Goal: Transaction & Acquisition: Purchase product/service

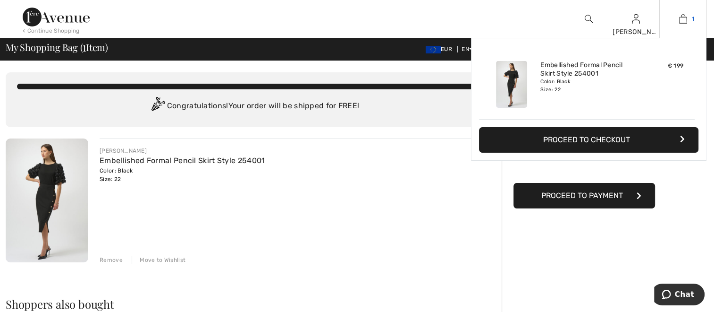
click at [680, 21] on img at bounding box center [683, 18] width 8 height 11
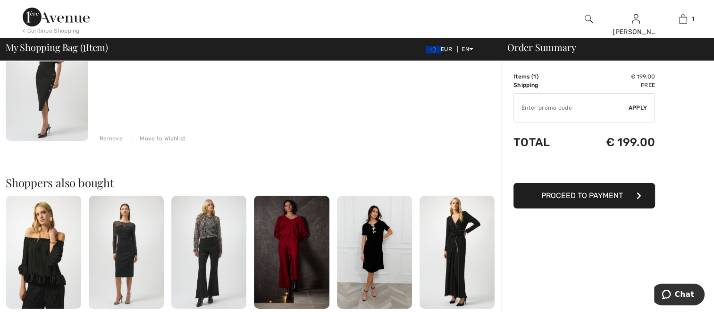
scroll to position [123, 0]
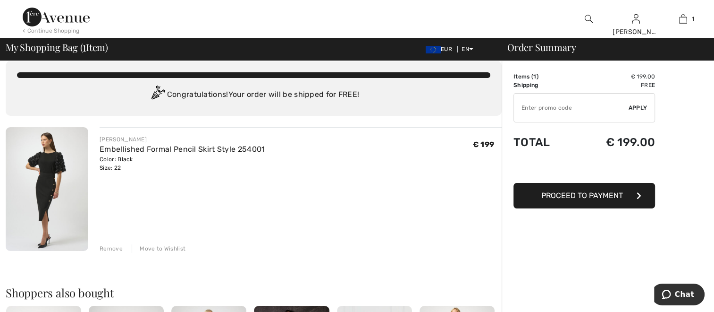
scroll to position [0, 0]
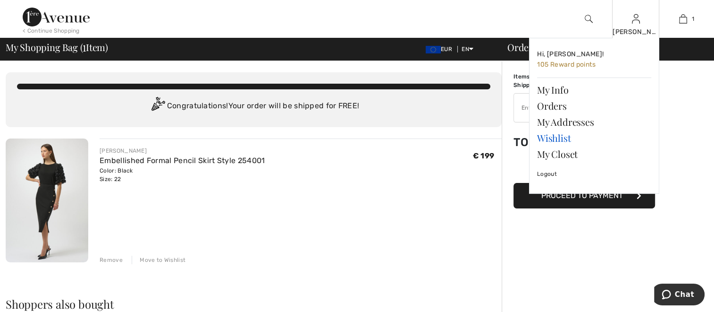
click at [564, 137] on link "Wishlist" at bounding box center [594, 138] width 114 height 16
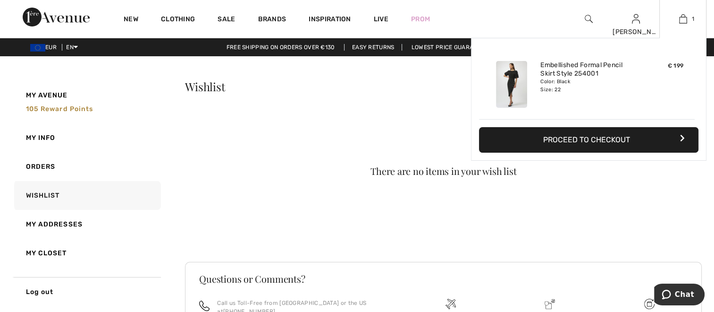
click at [679, 138] on button "Proceed to Checkout" at bounding box center [589, 139] width 220 height 25
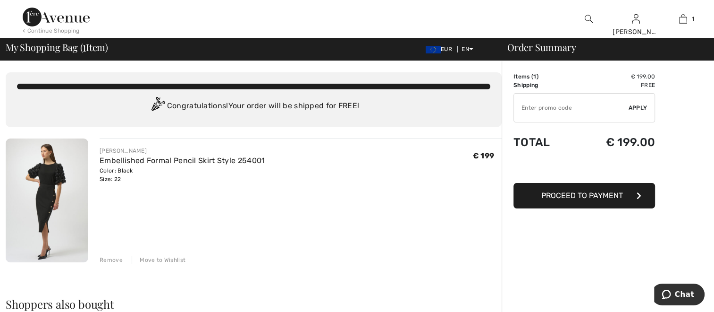
click at [148, 261] on div "Move to Wishlist" at bounding box center [159, 259] width 54 height 8
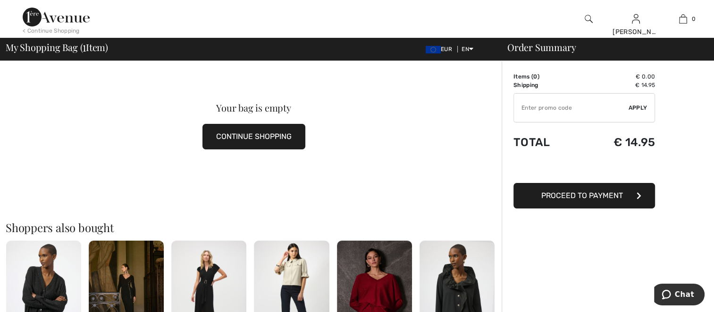
scroll to position [59, 0]
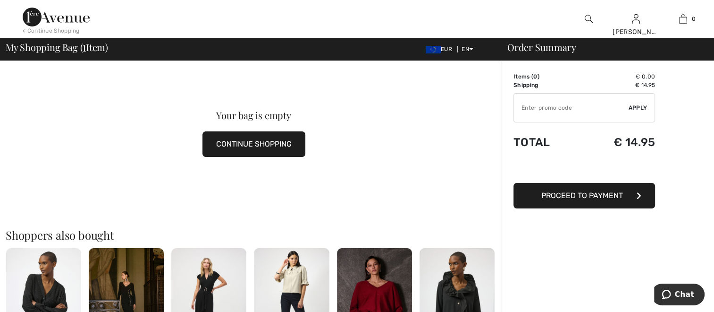
click at [249, 140] on button "CONTINUE SHOPPING" at bounding box center [254, 143] width 103 height 25
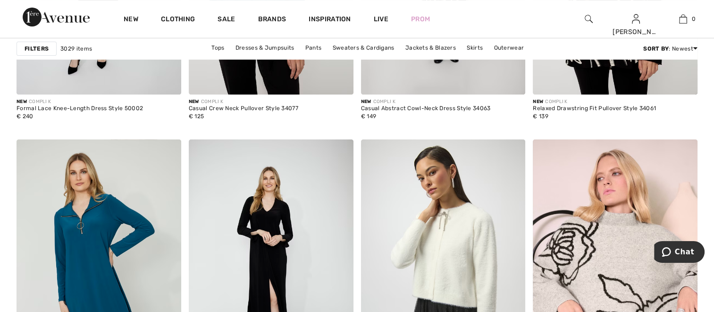
scroll to position [3965, 0]
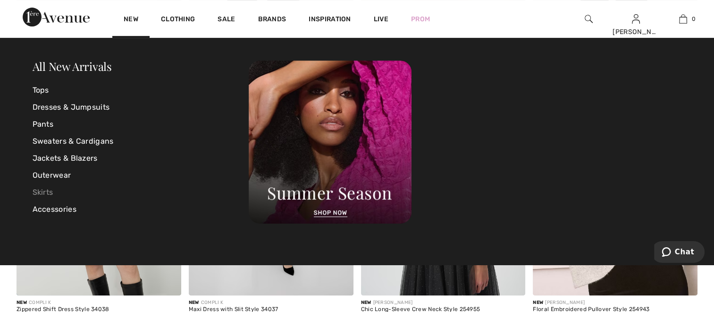
click at [38, 193] on link "Skirts" at bounding box center [141, 192] width 217 height 17
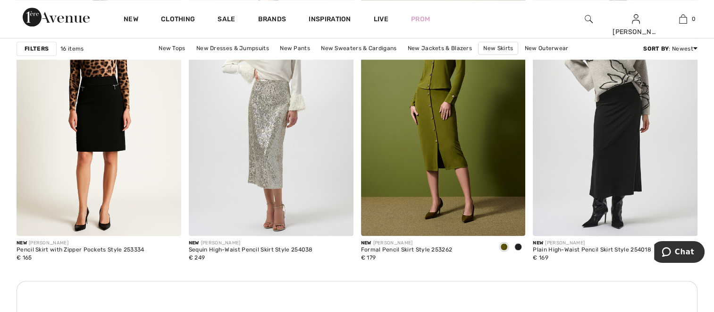
scroll to position [1074, 0]
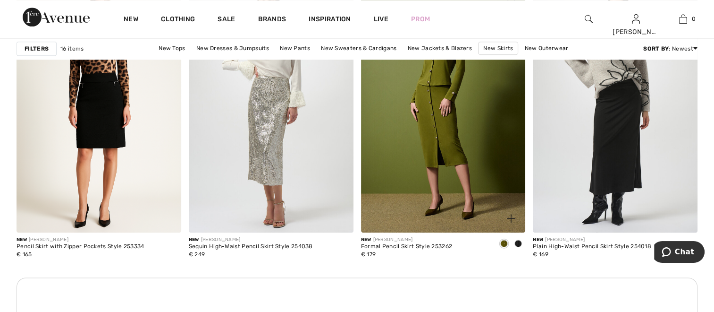
click at [502, 243] on span at bounding box center [504, 243] width 8 height 8
click at [508, 214] on img at bounding box center [511, 218] width 8 height 8
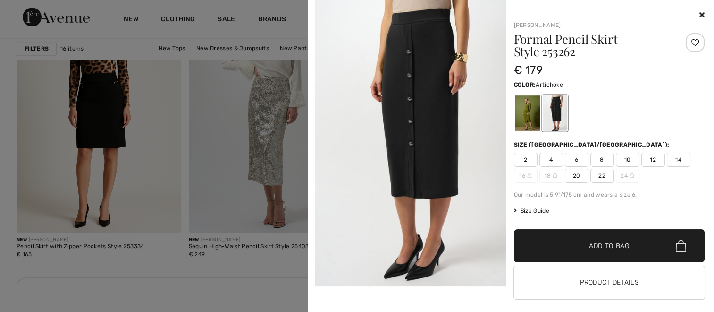
click at [521, 103] on div at bounding box center [527, 112] width 25 height 35
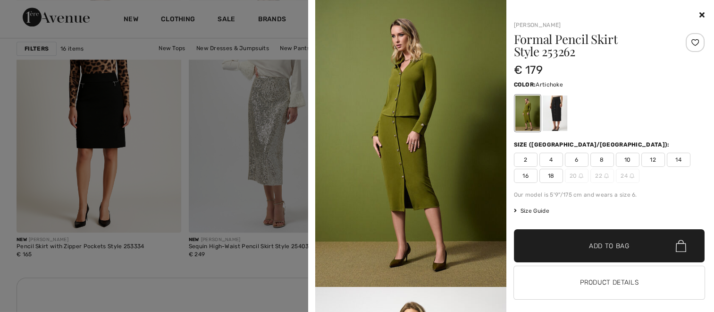
click at [700, 14] on icon at bounding box center [702, 15] width 5 height 8
